Goal: Task Accomplishment & Management: Complete application form

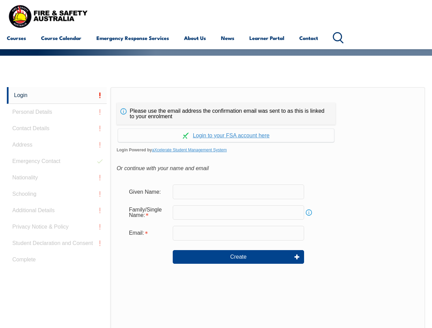
click at [216, 104] on div "Please use the email address the confirmation email was sent to as this is link…" at bounding box center [226, 114] width 219 height 22
click at [216, 208] on input "text" at bounding box center [238, 212] width 131 height 14
click at [57, 95] on link "Login" at bounding box center [57, 95] width 100 height 17
click at [57, 112] on div "Login Personal Details Contact Details Address Emergency Contact Nationality Sc…" at bounding box center [59, 258] width 104 height 342
click at [57, 129] on div "Login Personal Details Contact Details Address Emergency Contact Nationality Sc…" at bounding box center [59, 258] width 104 height 342
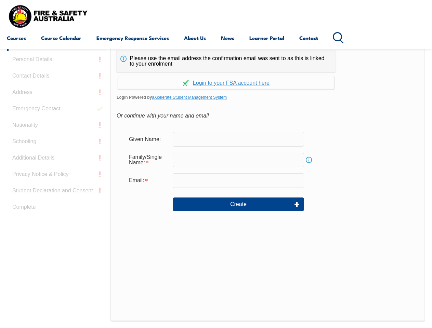
click at [57, 145] on div "Login Personal Details Contact Details Address Emergency Contact Nationality Sc…" at bounding box center [59, 206] width 104 height 342
click at [57, 161] on div "Login Personal Details Contact Details Address Emergency Contact Nationality Sc…" at bounding box center [59, 205] width 104 height 342
click at [57, 178] on div "Login Personal Details Contact Details Address Emergency Contact Nationality Sc…" at bounding box center [59, 205] width 104 height 342
click at [57, 194] on div "Login Personal Details Contact Details Address Emergency Contact Nationality Sc…" at bounding box center [59, 205] width 104 height 342
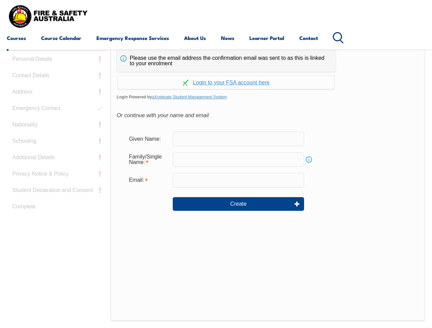
click at [57, 211] on div "Login Personal Details Contact Details Address Emergency Contact Nationality Sc…" at bounding box center [59, 205] width 104 height 342
